Goal: Information Seeking & Learning: Check status

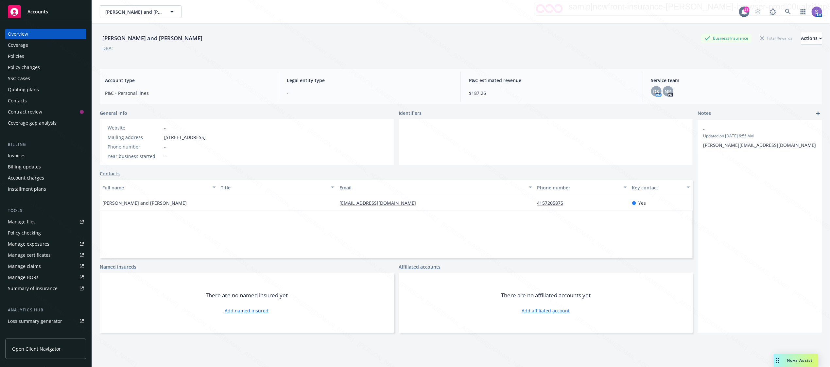
click at [20, 54] on div "Policies" at bounding box center [16, 56] width 16 height 10
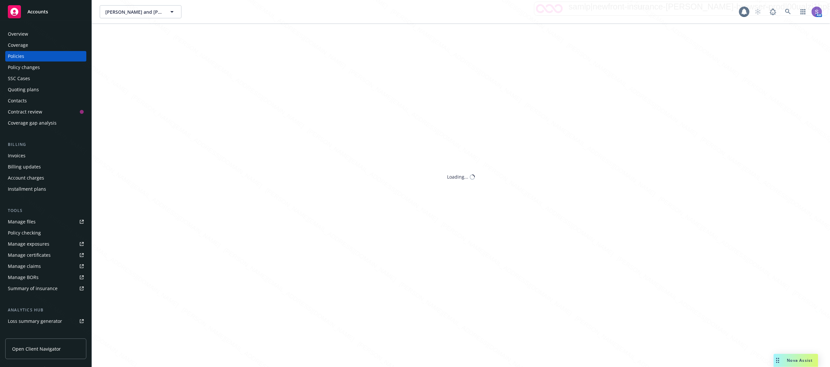
click at [16, 57] on div "Policies" at bounding box center [16, 56] width 16 height 10
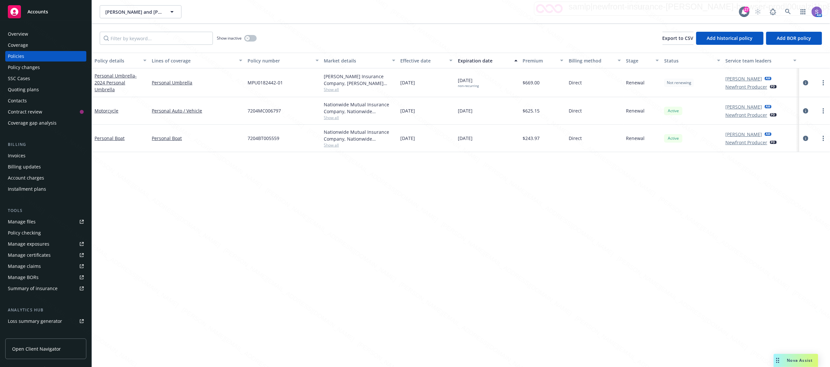
click at [21, 78] on div "SSC Cases" at bounding box center [19, 78] width 22 height 10
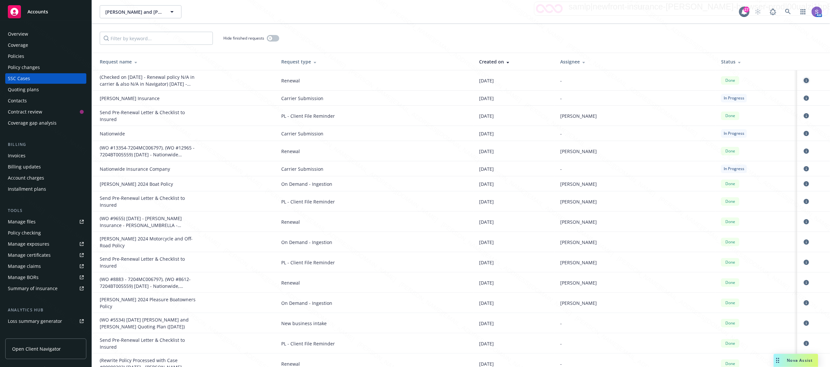
click at [804, 79] on icon "circleInformation" at bounding box center [806, 80] width 5 height 5
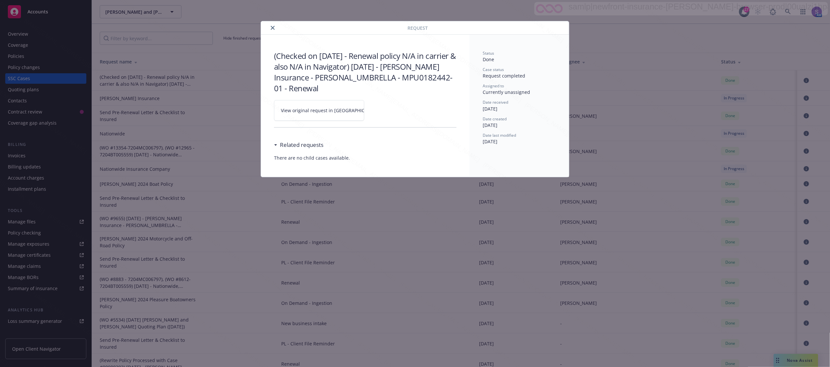
click at [328, 112] on span "View original request in [GEOGRAPHIC_DATA]" at bounding box center [330, 110] width 99 height 7
